Goal: Information Seeking & Learning: Check status

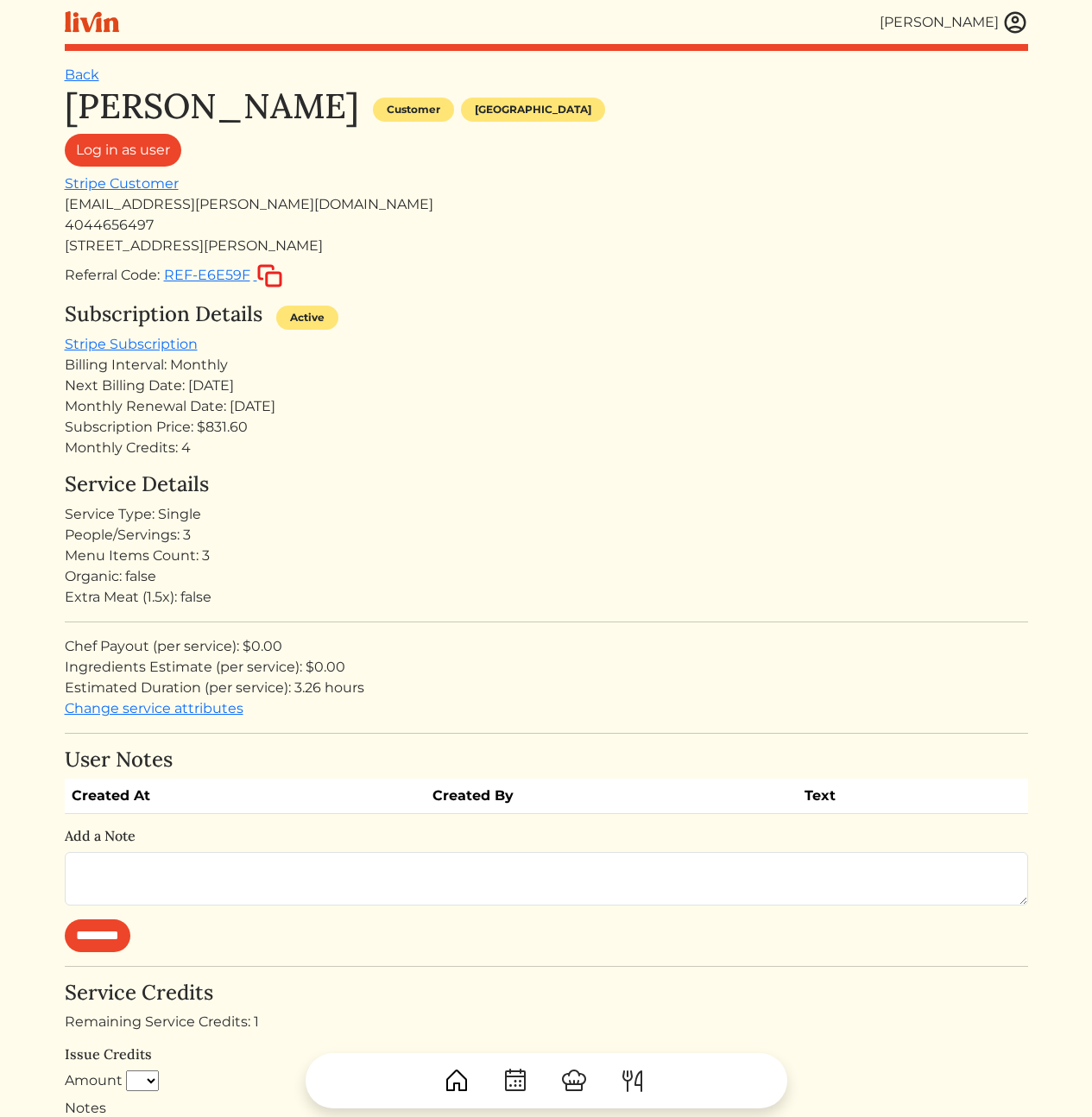
scroll to position [72, 0]
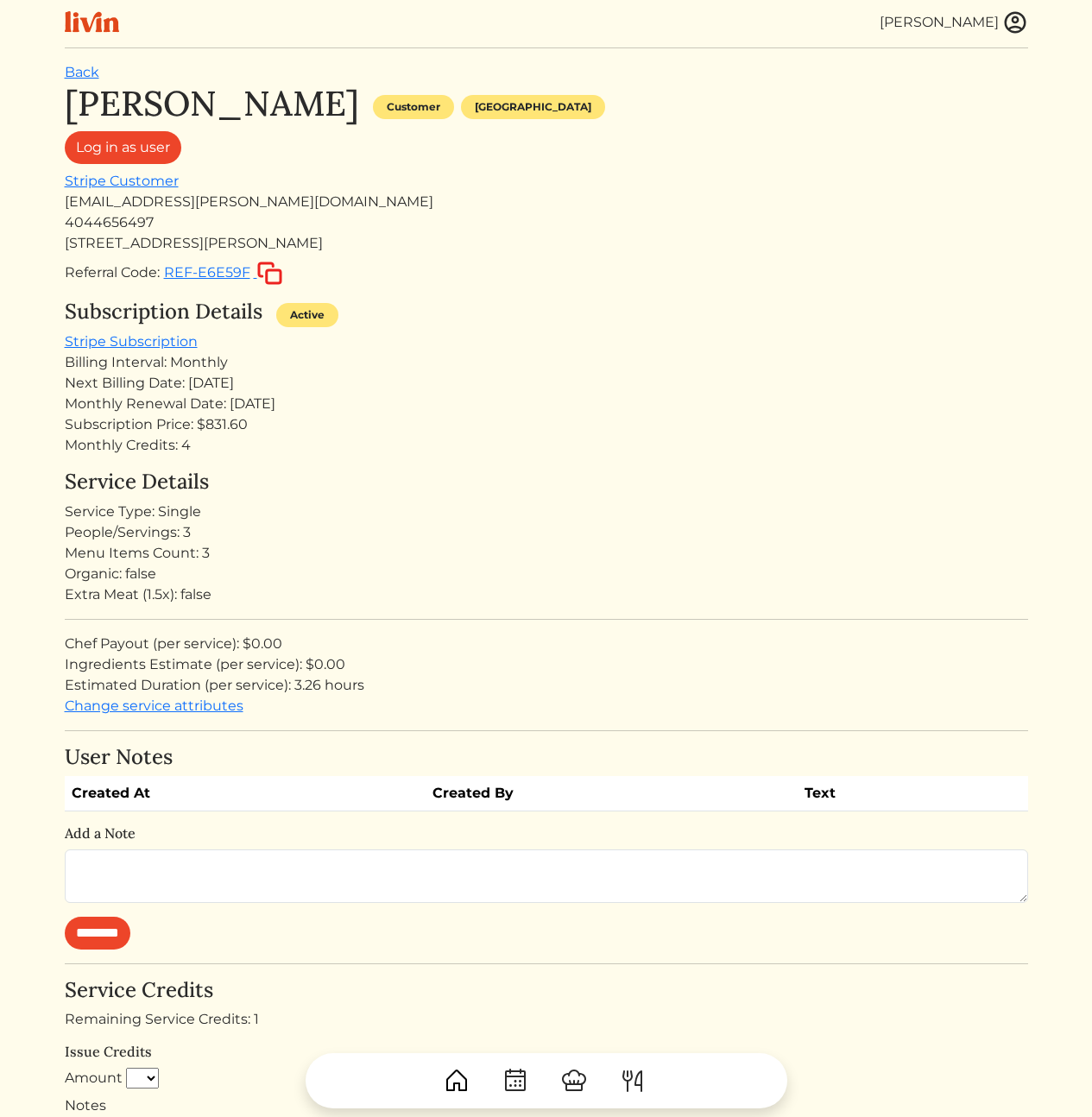
click at [512, 349] on div "Subscription Details Active Stripe Subscription Billing Interval: Monthly Next …" at bounding box center [546, 377] width 963 height 156
click at [645, 379] on div "Next Billing Date: [DATE]" at bounding box center [546, 383] width 963 height 21
click at [152, 201] on div "amber.a.nash@gmail.com" at bounding box center [546, 201] width 963 height 21
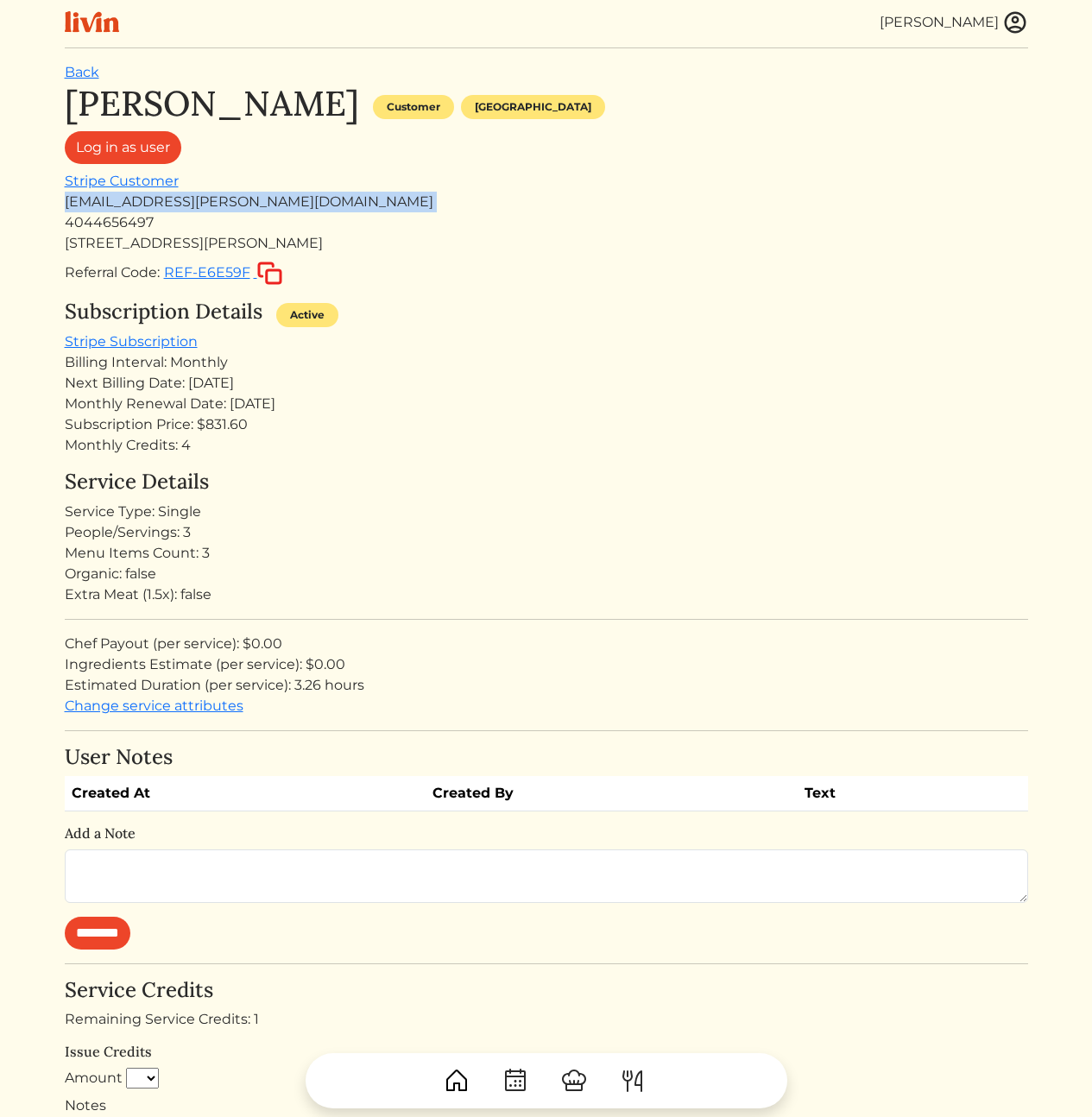
copy div "amber.a.nash@gmail.com"
click at [790, 448] on div "Monthly Credits: 4" at bounding box center [546, 445] width 963 height 21
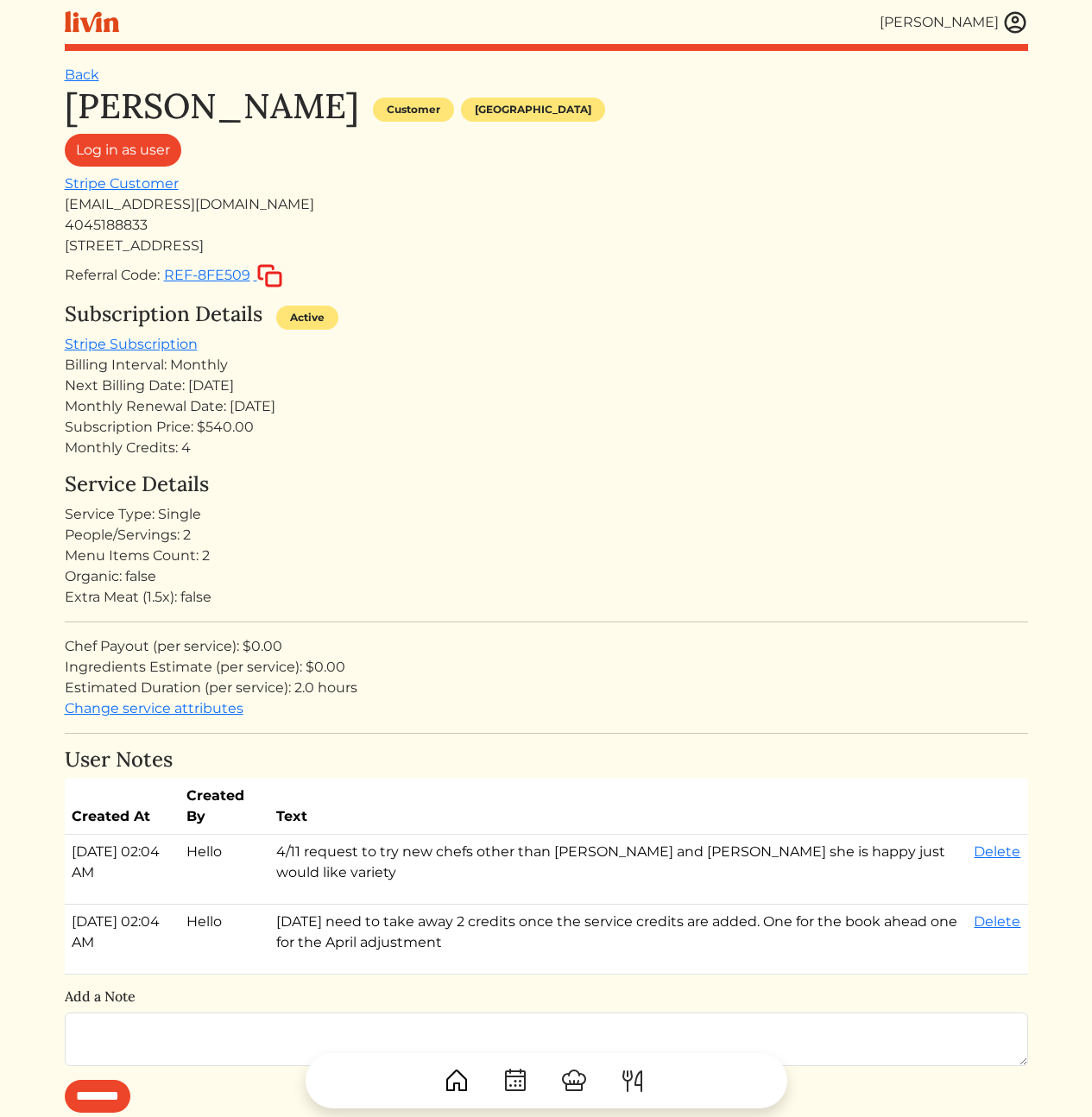
click at [281, 406] on div "Monthly Renewal Date: Jun 12, 2025" at bounding box center [546, 406] width 963 height 21
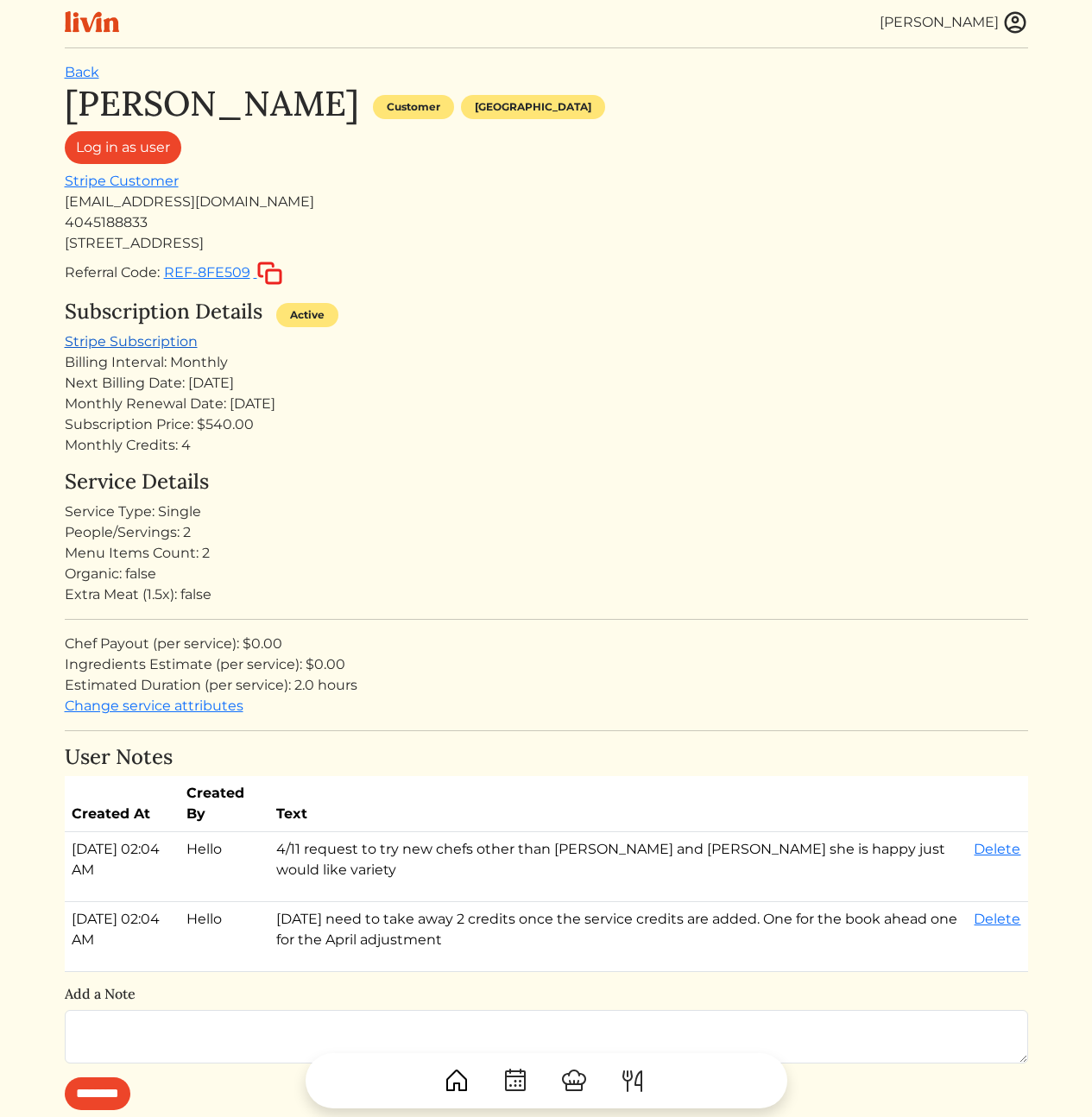
click at [143, 344] on link "Stripe Subscription" at bounding box center [131, 341] width 133 height 16
click at [191, 189] on div "Nina Deshpande Customer Atlanta Log in as user Stripe Customer ninacmitchell@gm…" at bounding box center [546, 184] width 963 height 203
click at [189, 206] on div "ninacmitchell@gmail.com" at bounding box center [546, 201] width 963 height 21
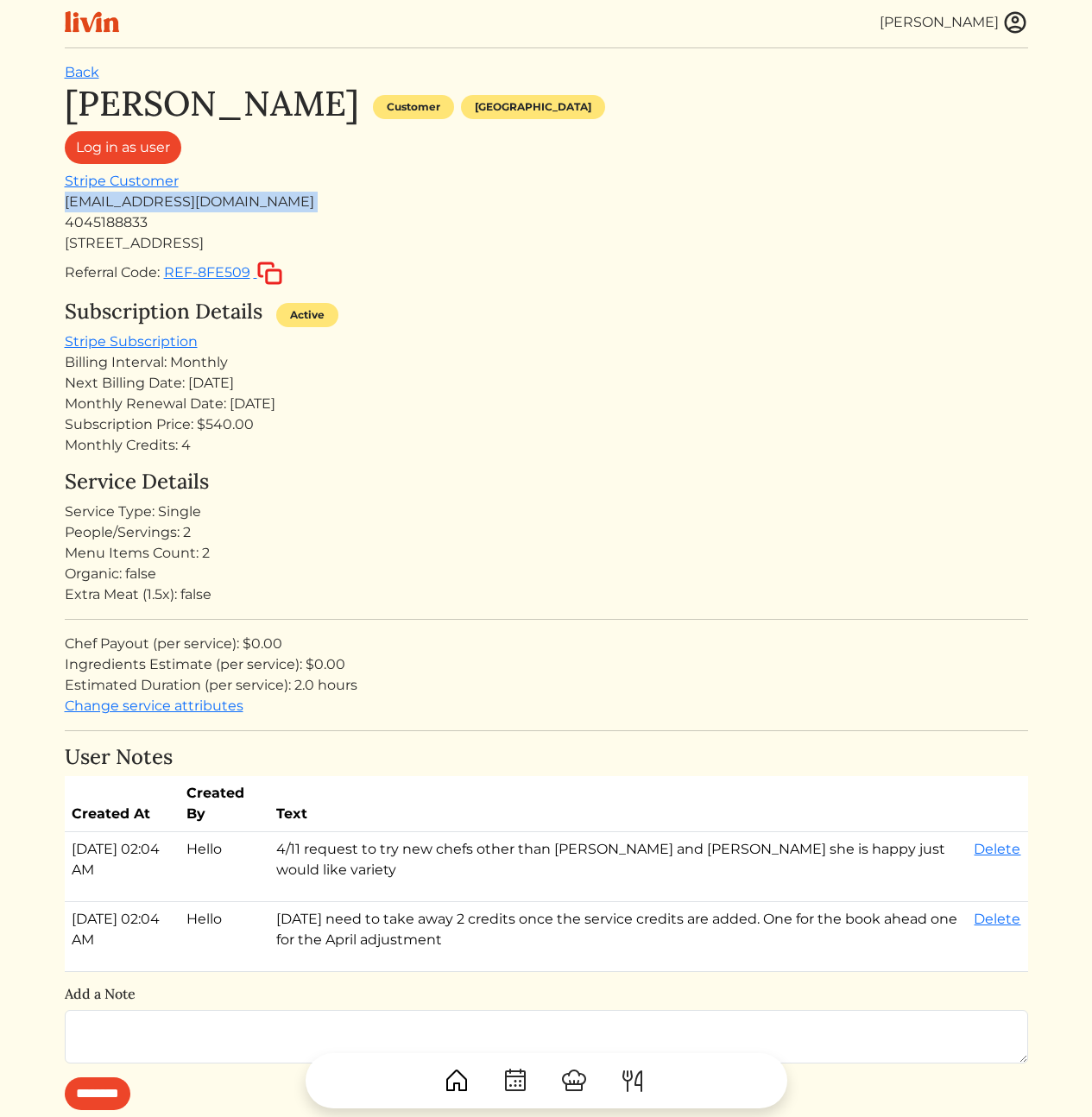
click at [189, 206] on div "ninacmitchell@gmail.com" at bounding box center [546, 201] width 963 height 21
copy div "ninacmitchell@gmail.com"
click at [156, 199] on div "ninacmitchell@gmail.com" at bounding box center [546, 201] width 963 height 21
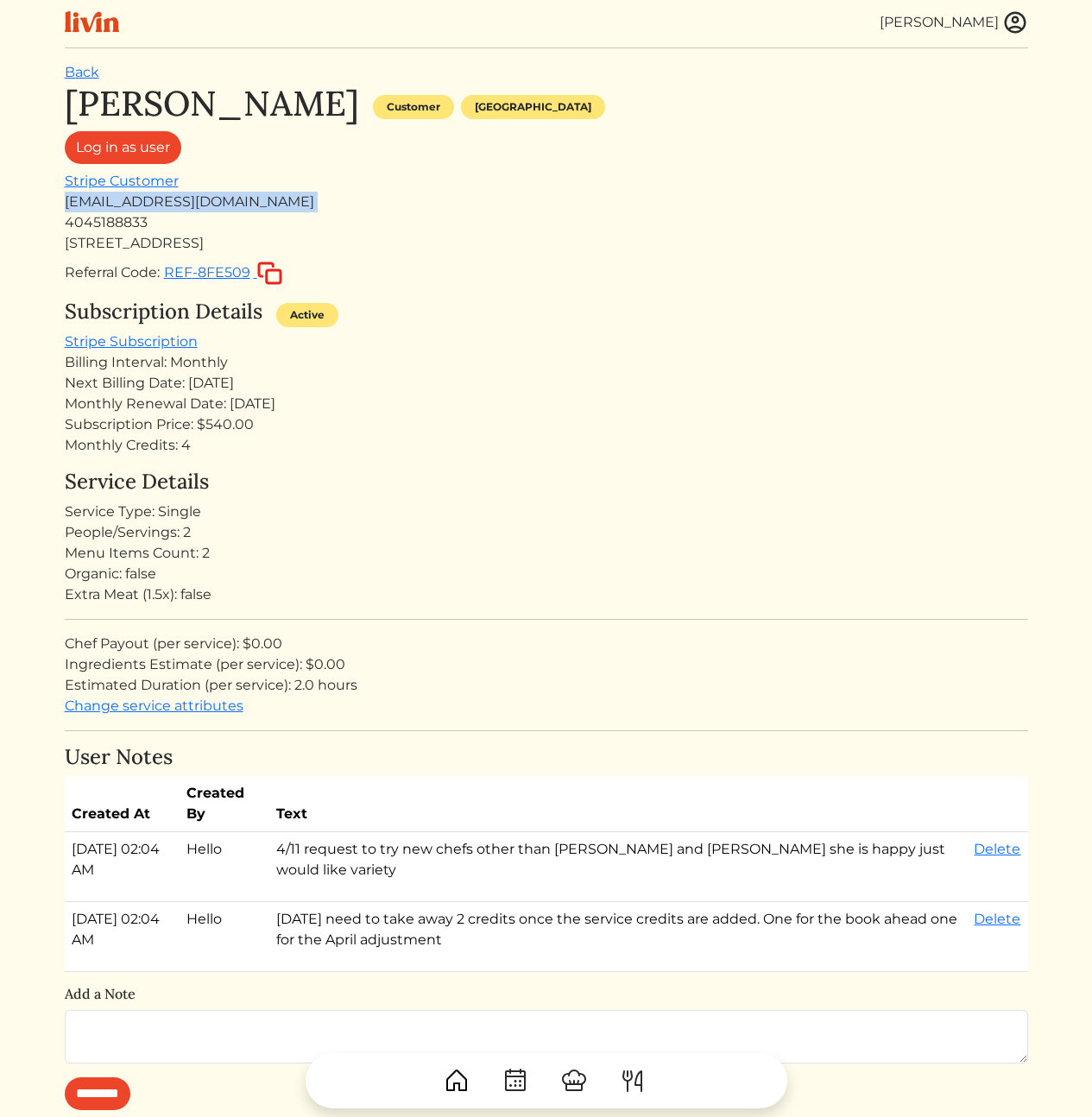
copy div "ninacmitchell@gmail.com"
click at [662, 328] on div "Subscription Details Active" at bounding box center [546, 315] width 963 height 32
click at [622, 393] on div "Monthly Renewal Date: Jun 12, 2025" at bounding box center [546, 403] width 963 height 21
click at [551, 442] on div "Monthly Credits: 4" at bounding box center [546, 445] width 963 height 21
click at [263, 402] on div "Monthly Renewal Date: Nov 09, 2025" at bounding box center [546, 403] width 963 height 21
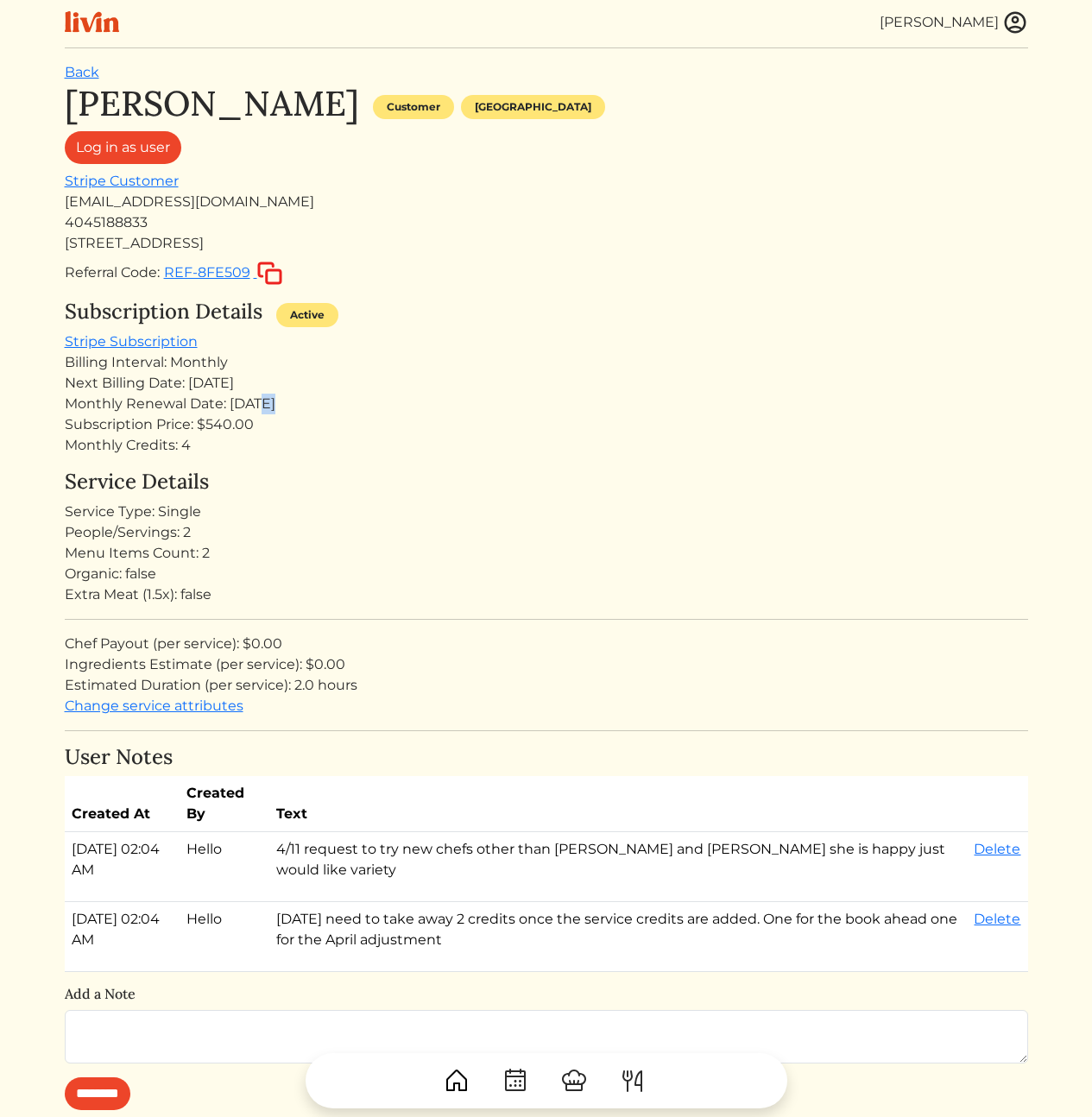
click at [263, 402] on div "Monthly Renewal Date: Nov 09, 2025" at bounding box center [546, 403] width 963 height 21
click at [428, 423] on div "Subscription Price: $540.00" at bounding box center [546, 424] width 963 height 21
drag, startPoint x: 369, startPoint y: 425, endPoint x: 358, endPoint y: 368, distance: 58.1
click at [358, 368] on div "Subscription Details Active Stripe Subscription Billing Interval: Monthly Next …" at bounding box center [546, 377] width 963 height 156
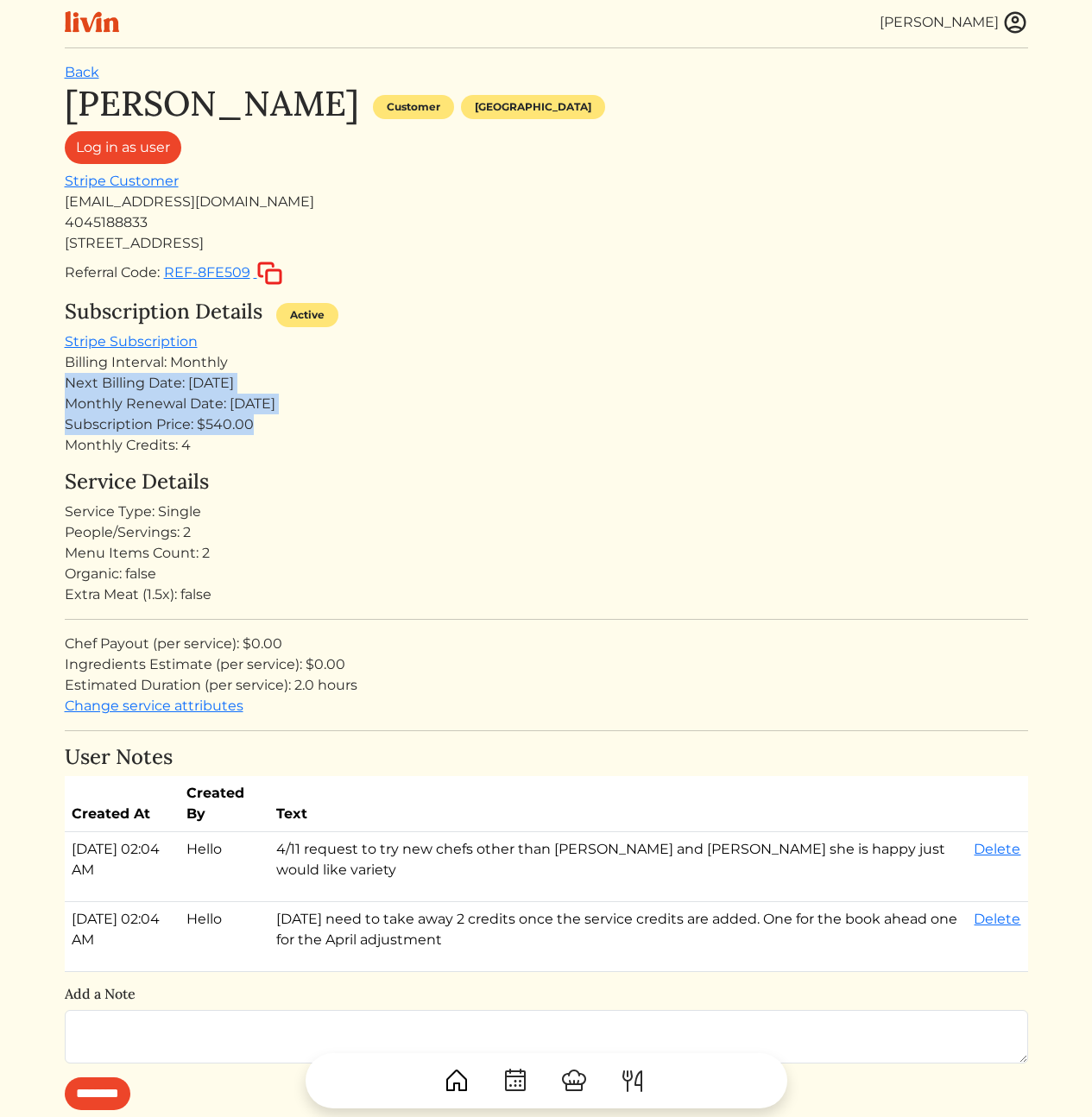
click at [358, 368] on div "Billing Interval: Monthly" at bounding box center [546, 362] width 963 height 21
drag, startPoint x: 344, startPoint y: 388, endPoint x: 345, endPoint y: 411, distance: 23.0
click at [345, 411] on div "Subscription Details Active Stripe Subscription Billing Interval: Monthly Next …" at bounding box center [546, 377] width 963 height 156
click at [345, 411] on div "Monthly Renewal Date: Nov 09, 2025" at bounding box center [546, 403] width 963 height 21
click at [595, 346] on div "Subscription Details Active Stripe Subscription Billing Interval: Monthly Next …" at bounding box center [546, 377] width 963 height 156
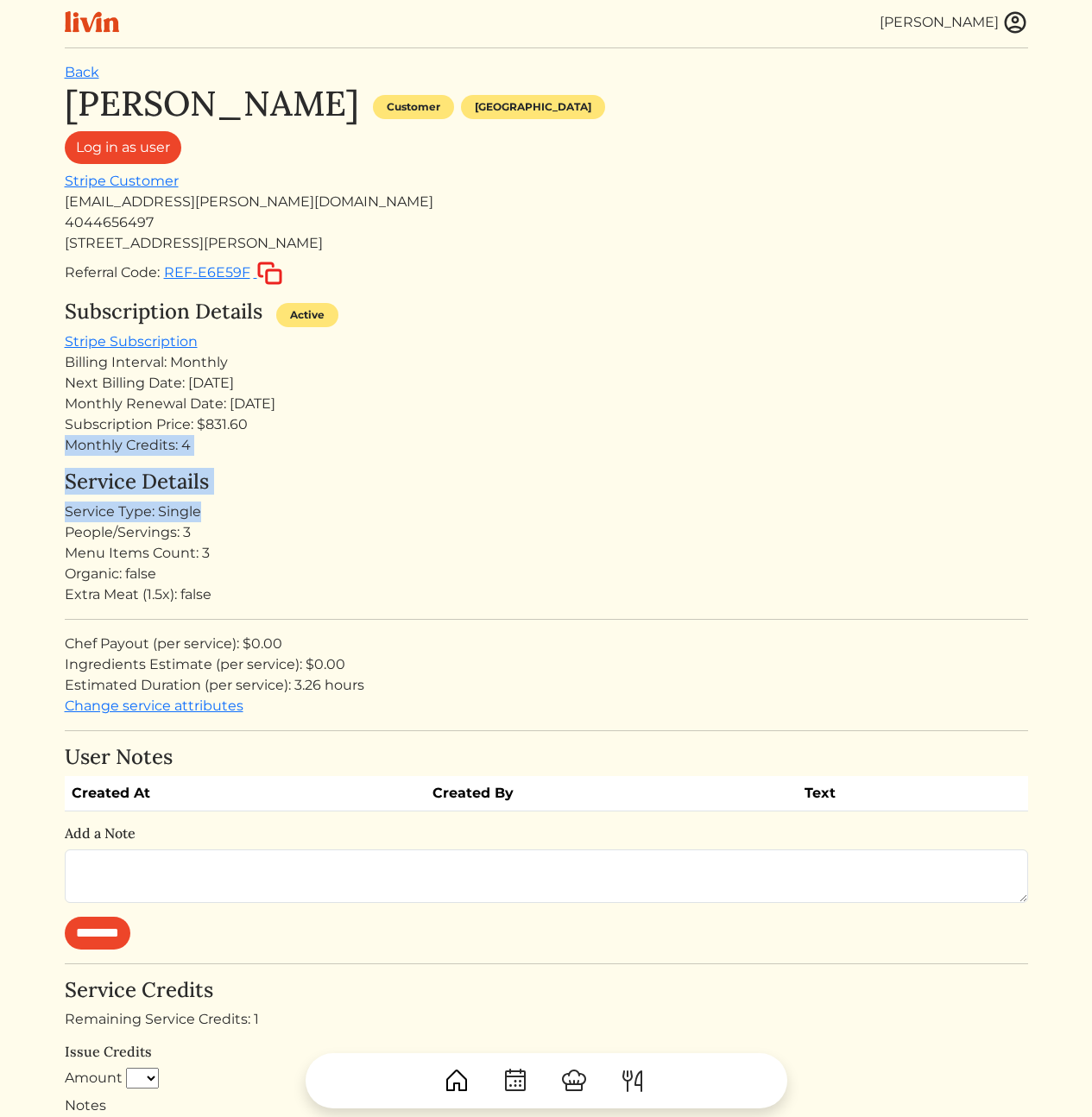
drag, startPoint x: 258, startPoint y: 428, endPoint x: 475, endPoint y: 583, distance: 266.7
click at [475, 583] on div "Organic: false" at bounding box center [546, 574] width 963 height 21
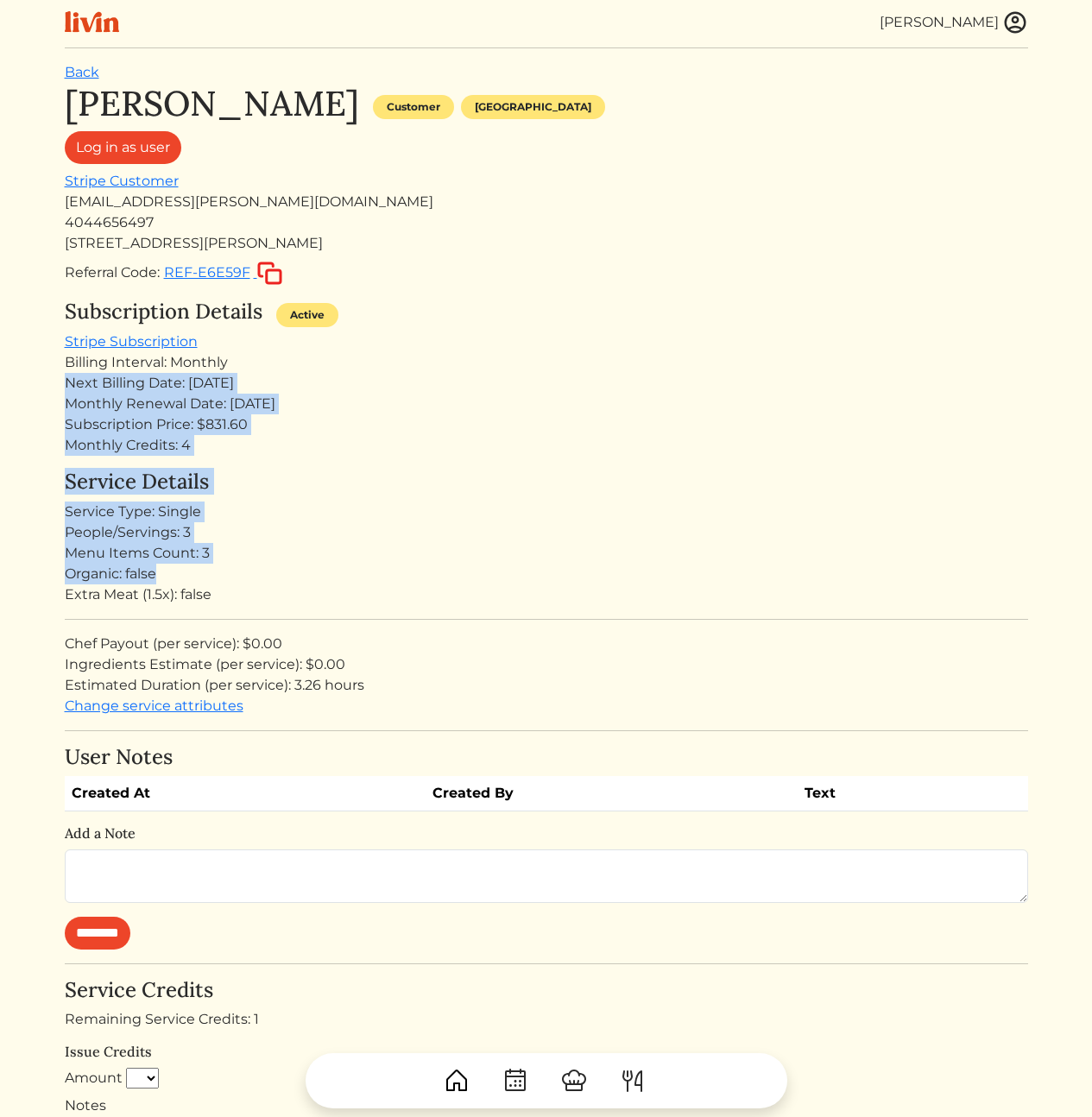
drag, startPoint x: 453, startPoint y: 471, endPoint x: 389, endPoint y: 353, distance: 134.2
click at [389, 353] on div "Billing Interval: Monthly" at bounding box center [546, 362] width 963 height 21
drag, startPoint x: 389, startPoint y: 353, endPoint x: 381, endPoint y: 515, distance: 162.2
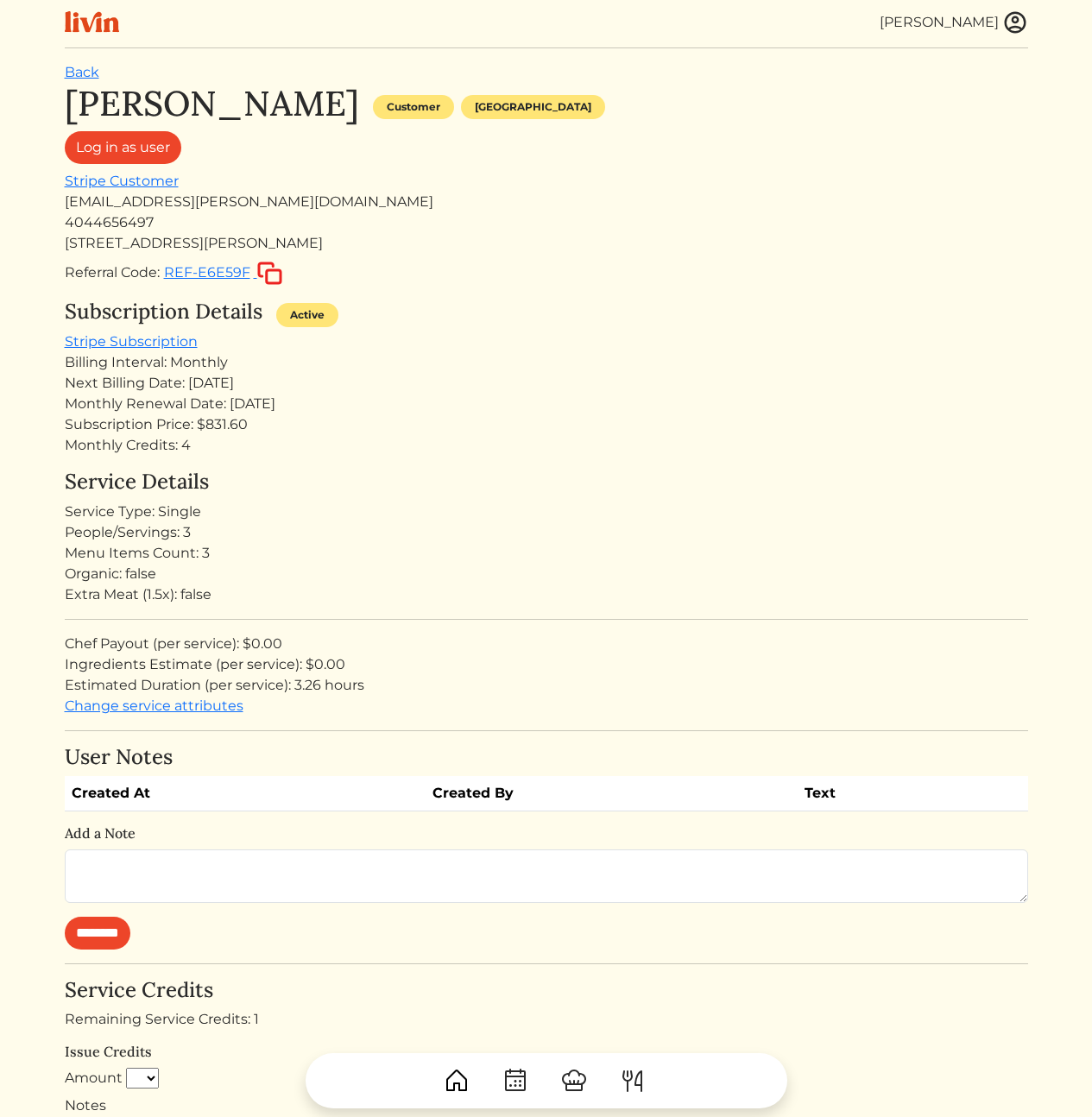
click at [382, 511] on div "Service Type: Single" at bounding box center [546, 511] width 963 height 21
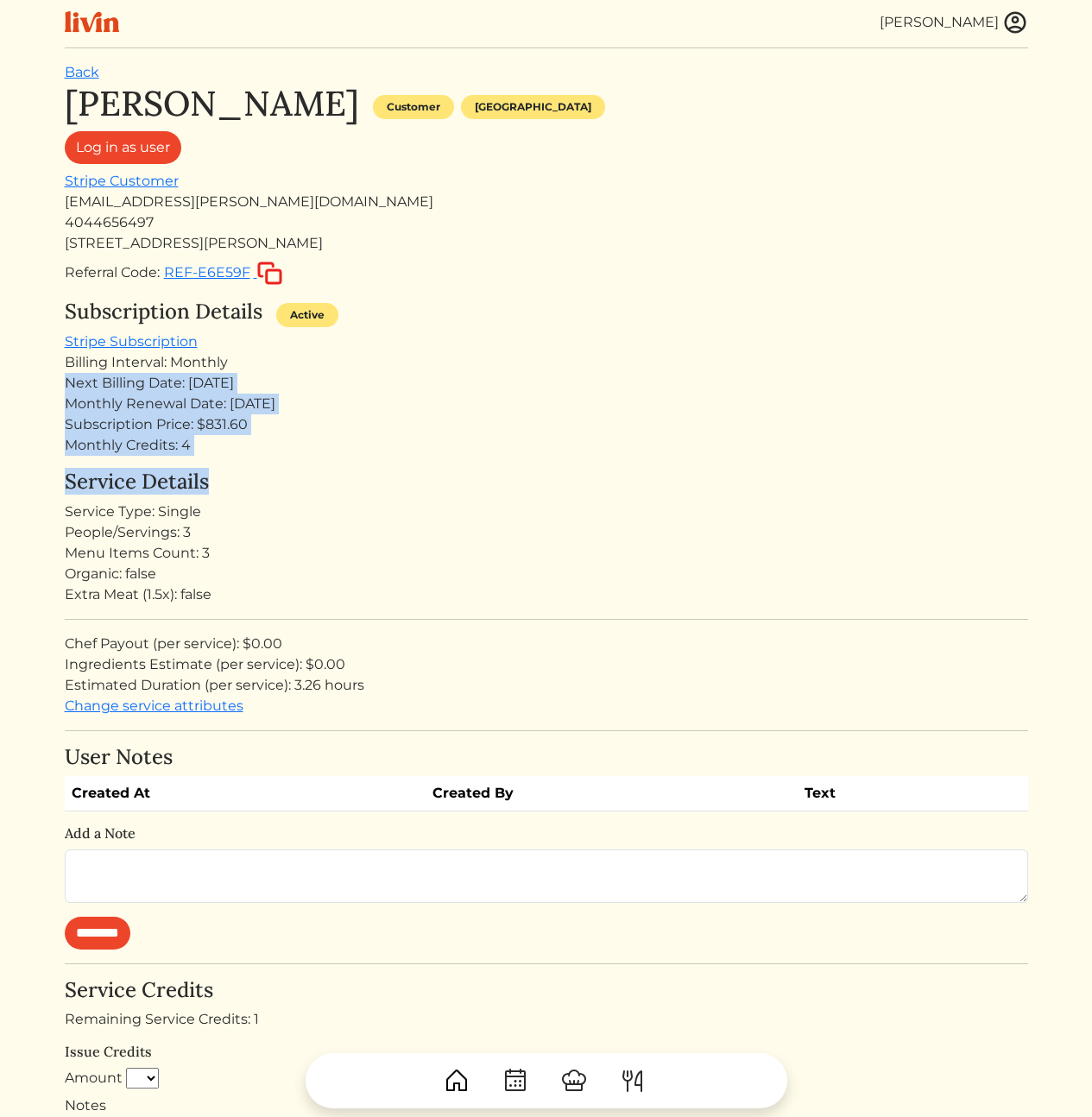
drag, startPoint x: 353, startPoint y: 450, endPoint x: 297, endPoint y: 355, distance: 110.3
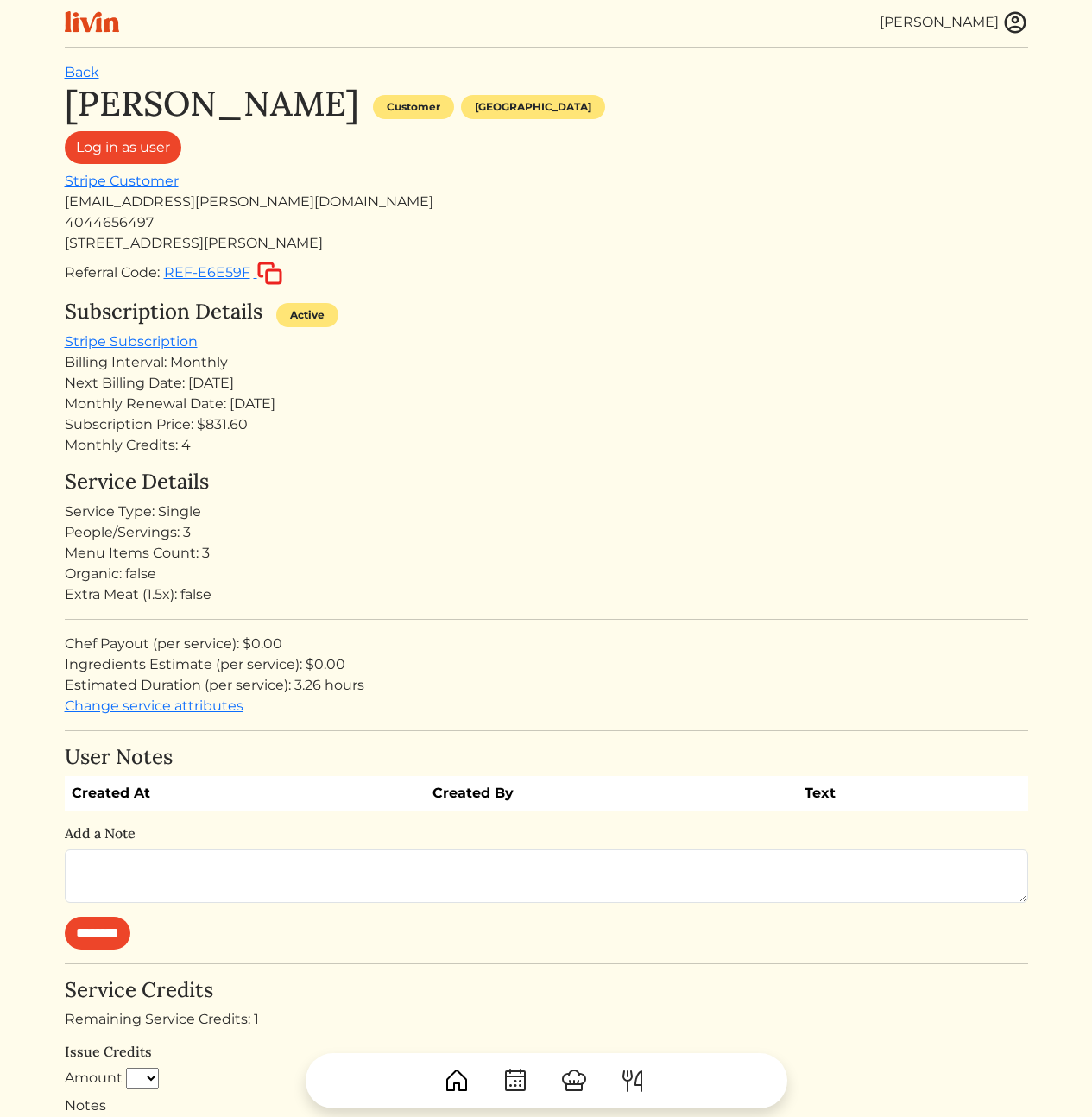
click at [301, 354] on div "Billing Interval: Monthly" at bounding box center [546, 362] width 963 height 21
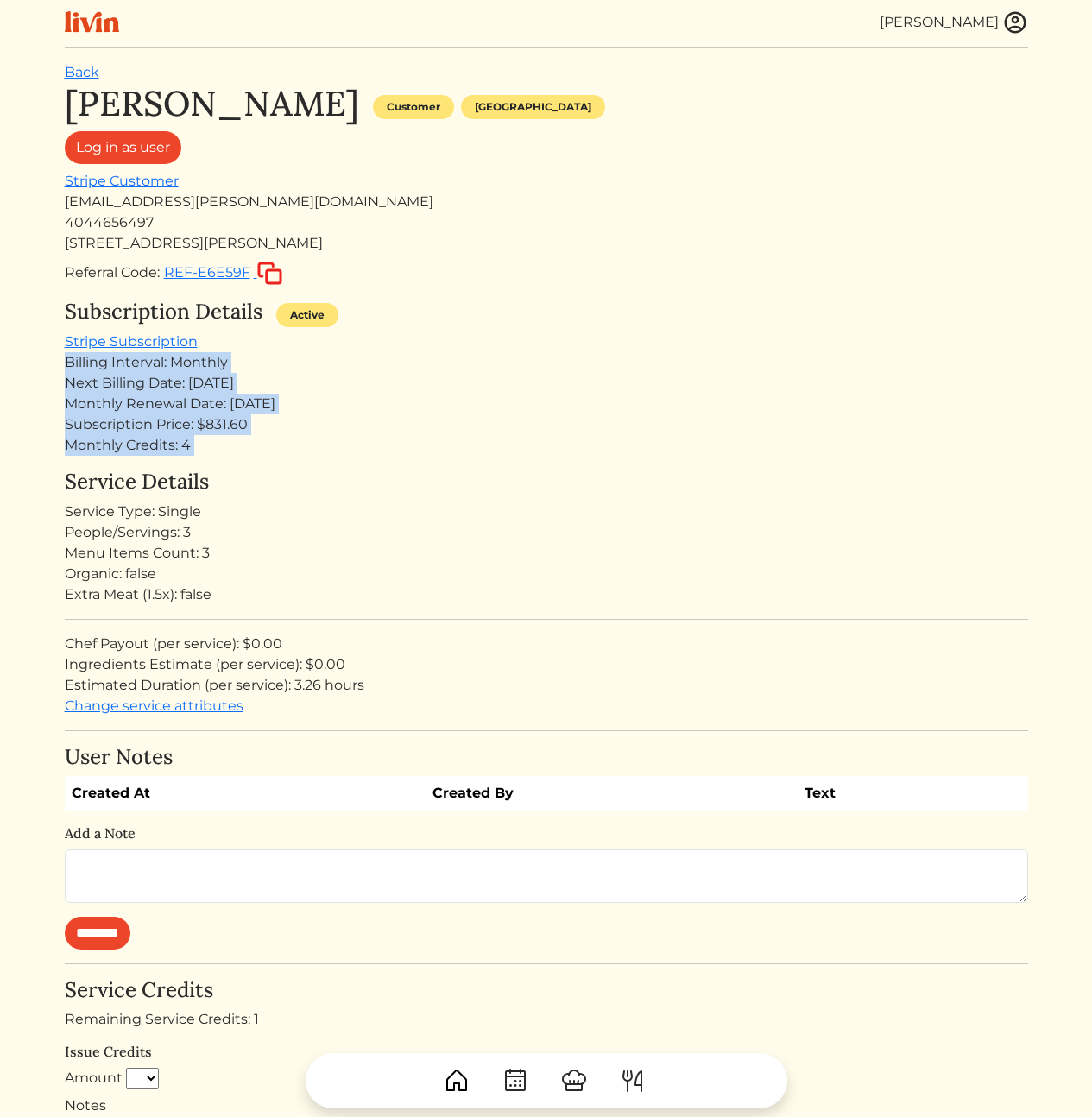
drag, startPoint x: 272, startPoint y: 339, endPoint x: 296, endPoint y: 468, distance: 131.2
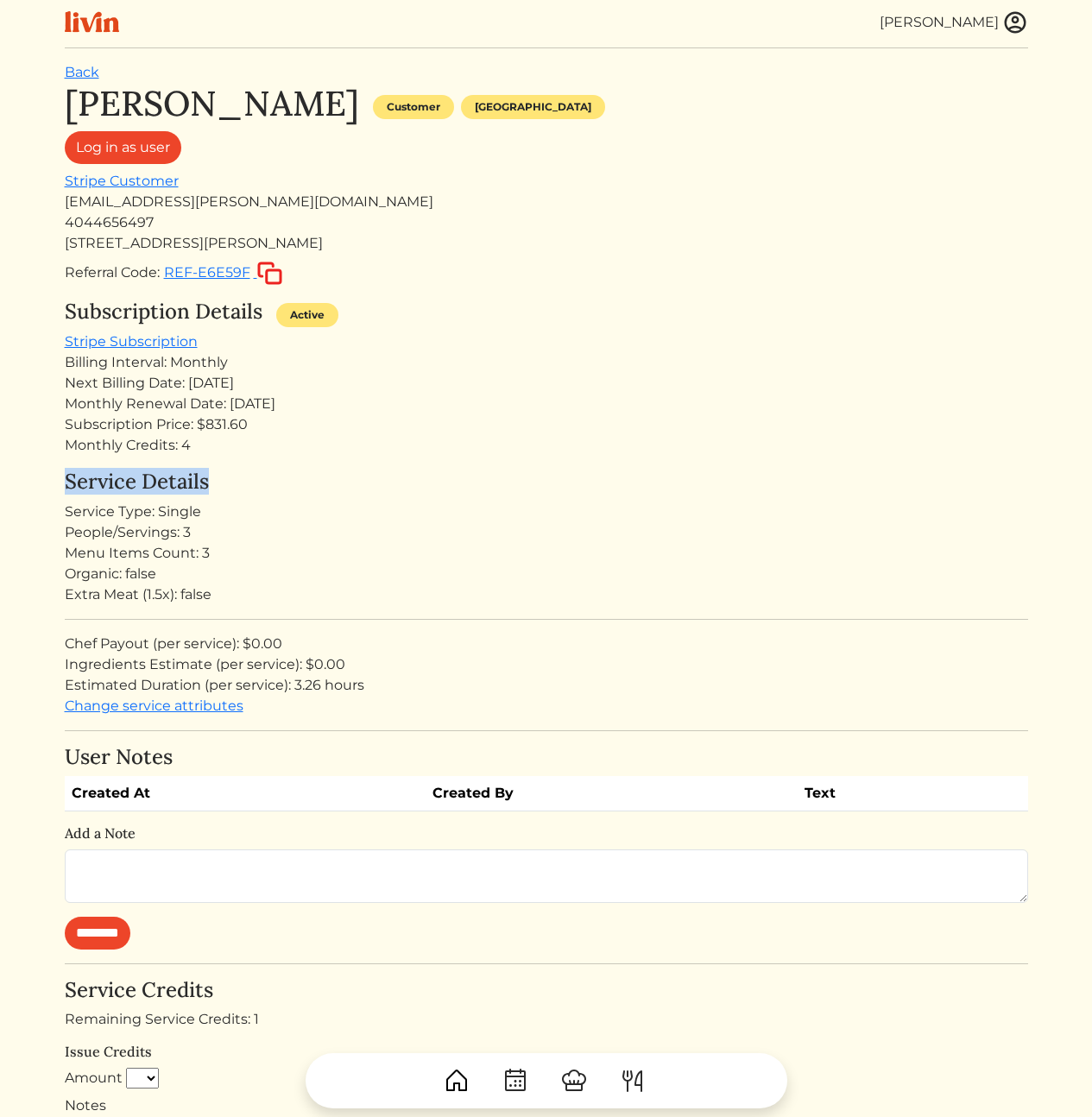
click at [297, 470] on h4 "Service Details" at bounding box center [546, 482] width 963 height 25
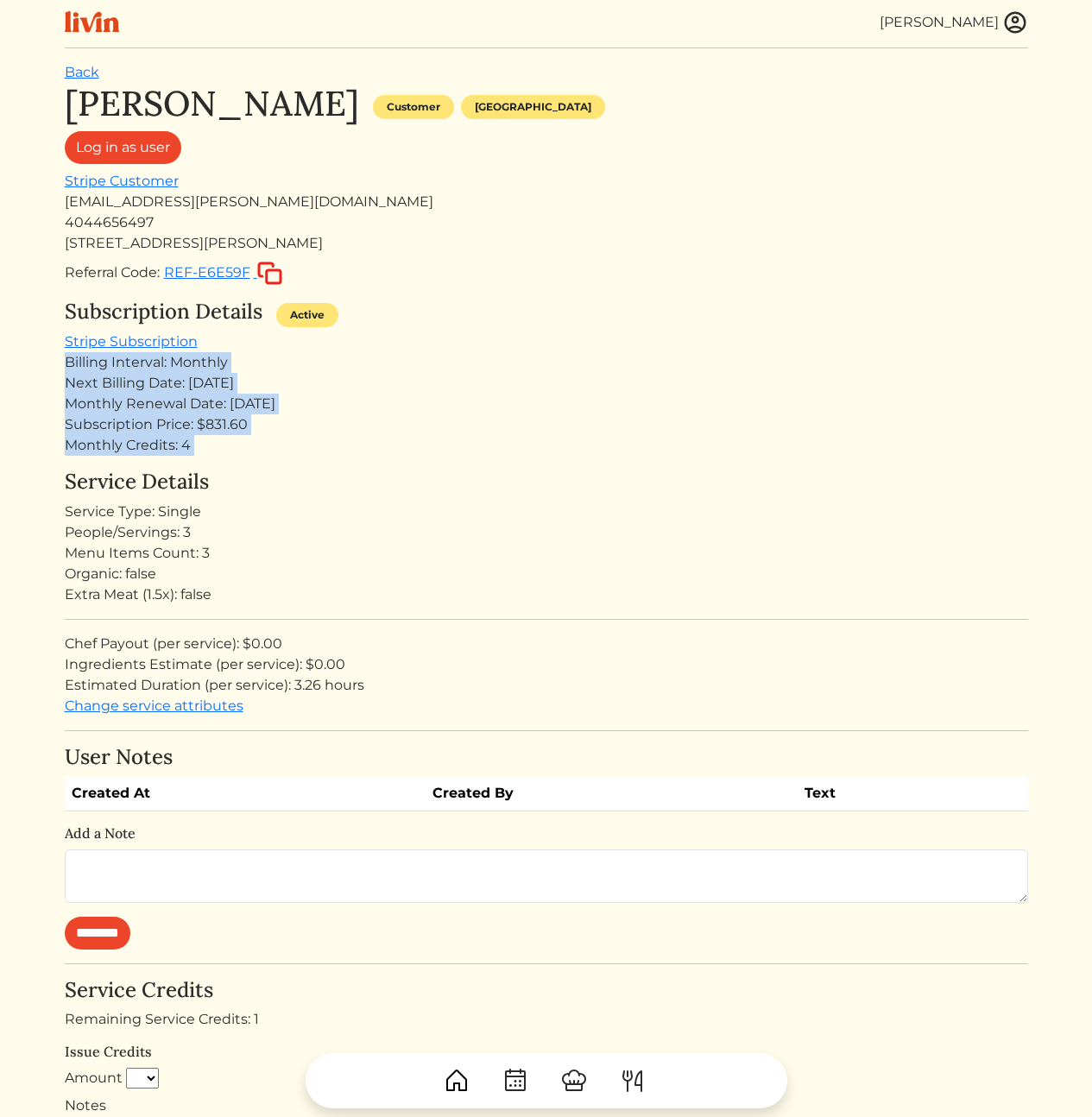
drag, startPoint x: 407, startPoint y: 461, endPoint x: 431, endPoint y: 333, distance: 130.2
click at [431, 333] on div "Subscription Details Active Stripe Subscription Billing Interval: Monthly Next …" at bounding box center [546, 377] width 963 height 156
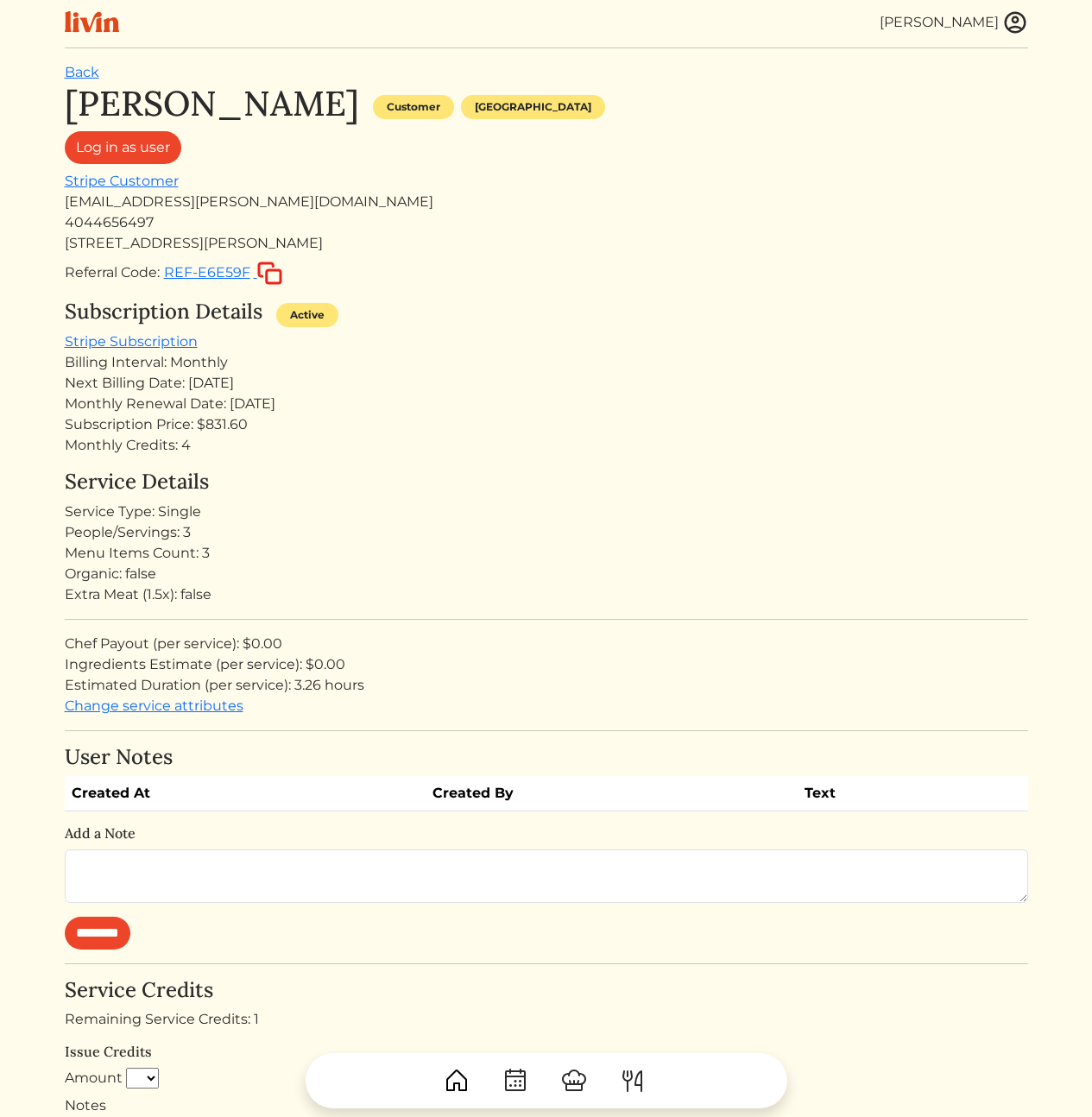
click at [886, 309] on div "Subscription Details Active" at bounding box center [546, 315] width 963 height 32
click at [260, 413] on div "Monthly Renewal Date: [DATE]" at bounding box center [546, 403] width 963 height 21
drag, startPoint x: 529, startPoint y: 117, endPoint x: 459, endPoint y: 246, distance: 146.8
click at [523, 124] on div "[PERSON_NAME] Customer [GEOGRAPHIC_DATA]" at bounding box center [546, 106] width 963 height 48
click at [583, 336] on div "Subscription Details Active Stripe Subscription Billing Interval: Monthly Next …" at bounding box center [546, 377] width 963 height 156
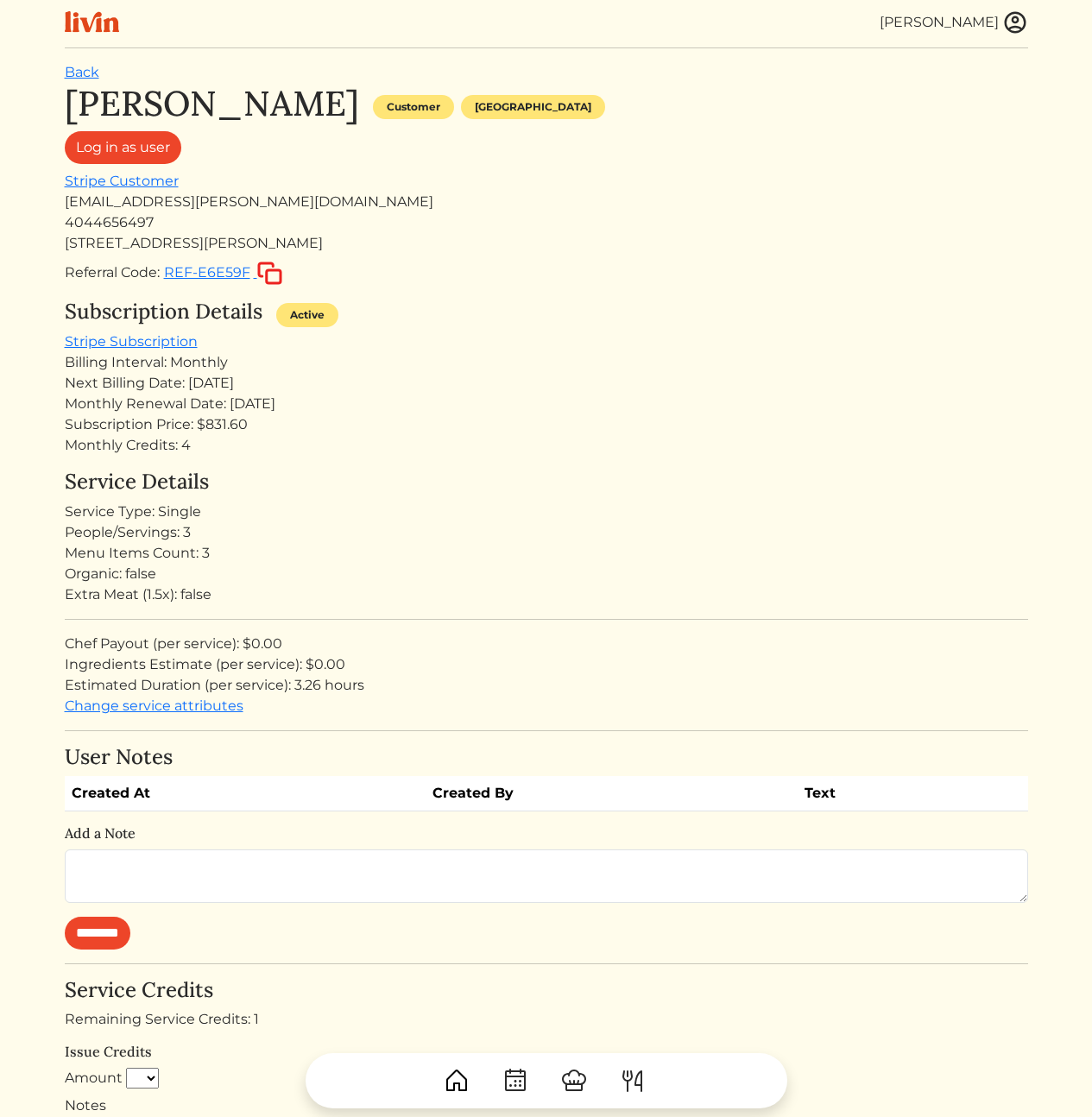
click at [508, 377] on div "Next Billing Date: [DATE]" at bounding box center [546, 383] width 963 height 21
